Goal: Register for event/course

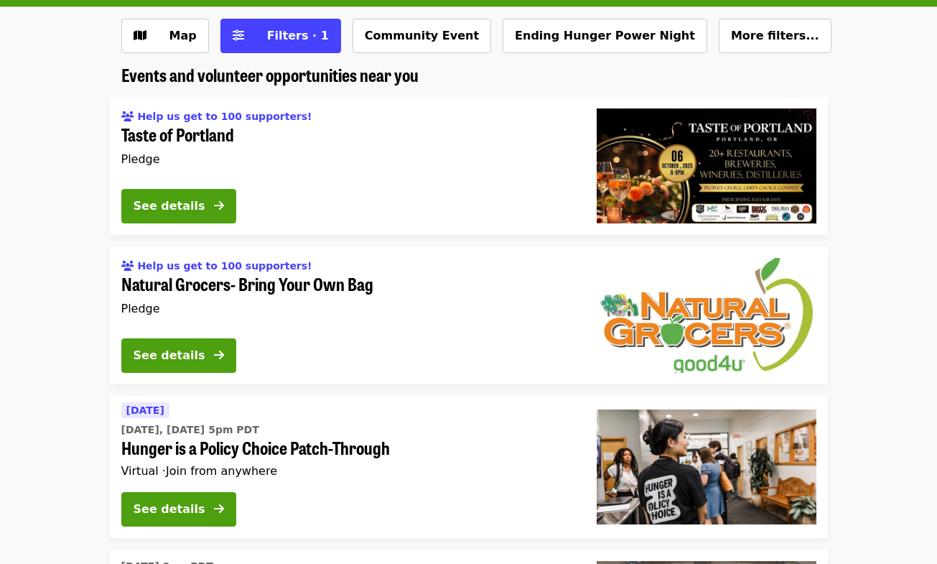
scroll to position [144, 0]
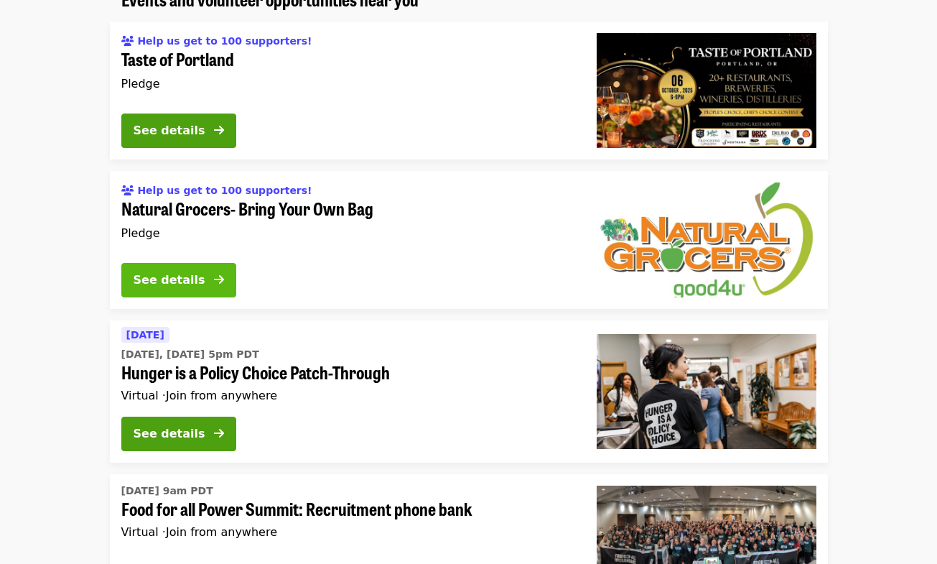
click at [171, 284] on div "See details" at bounding box center [170, 279] width 72 height 17
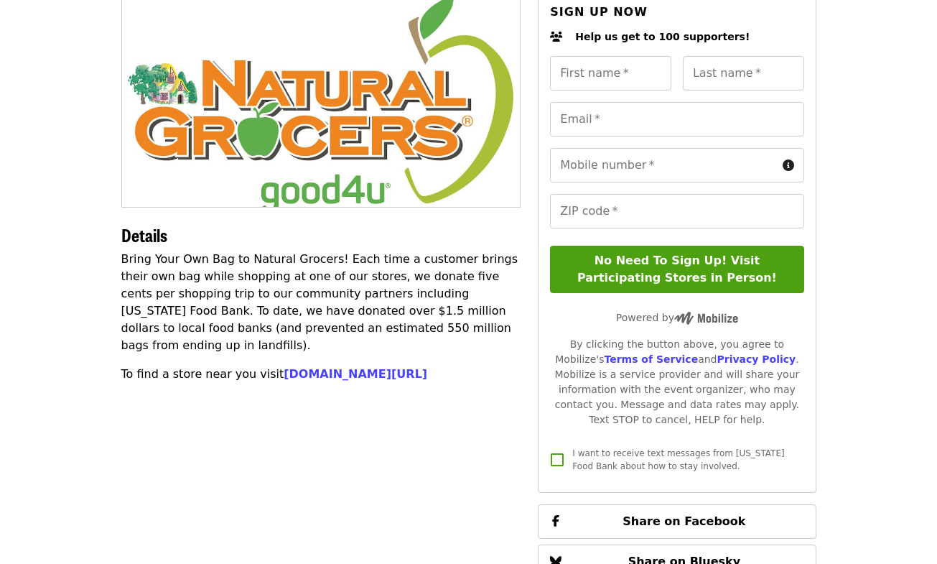
scroll to position [144, 0]
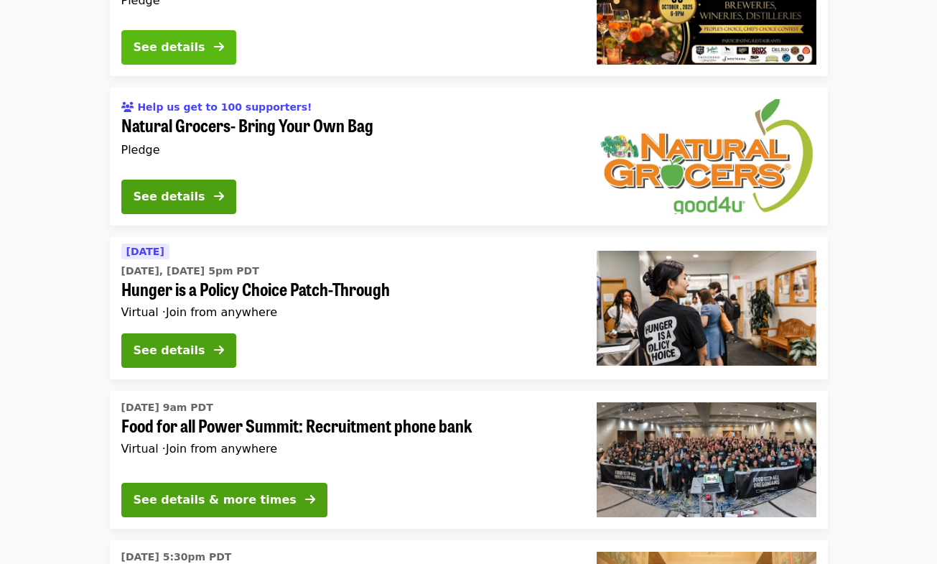
scroll to position [359, 0]
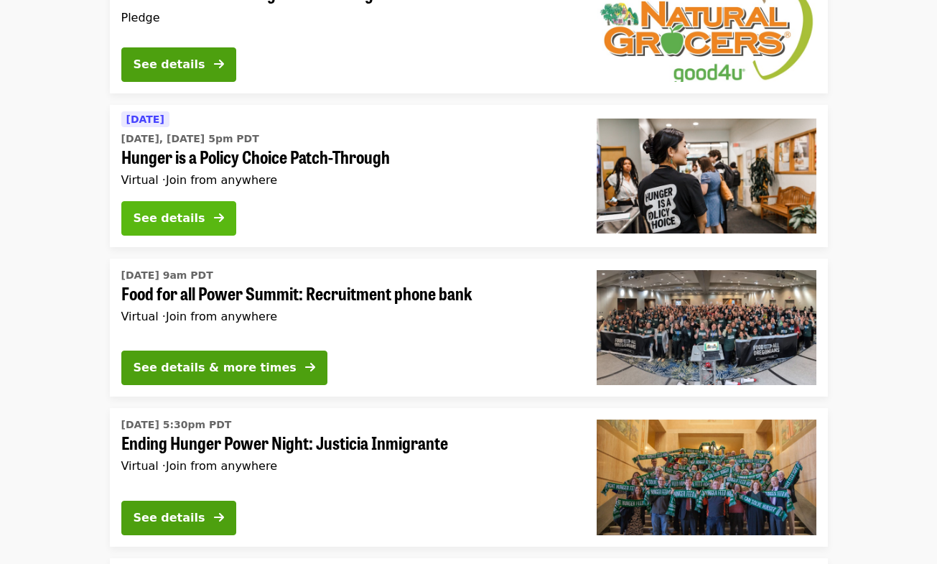
click at [229, 221] on button "See details" at bounding box center [178, 218] width 115 height 34
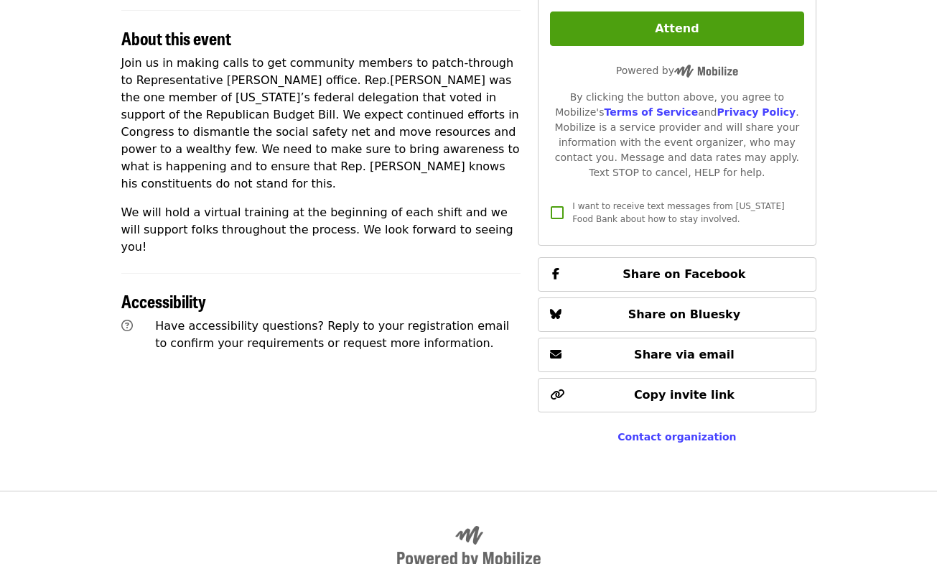
scroll to position [431, 0]
